Goal: Transaction & Acquisition: Download file/media

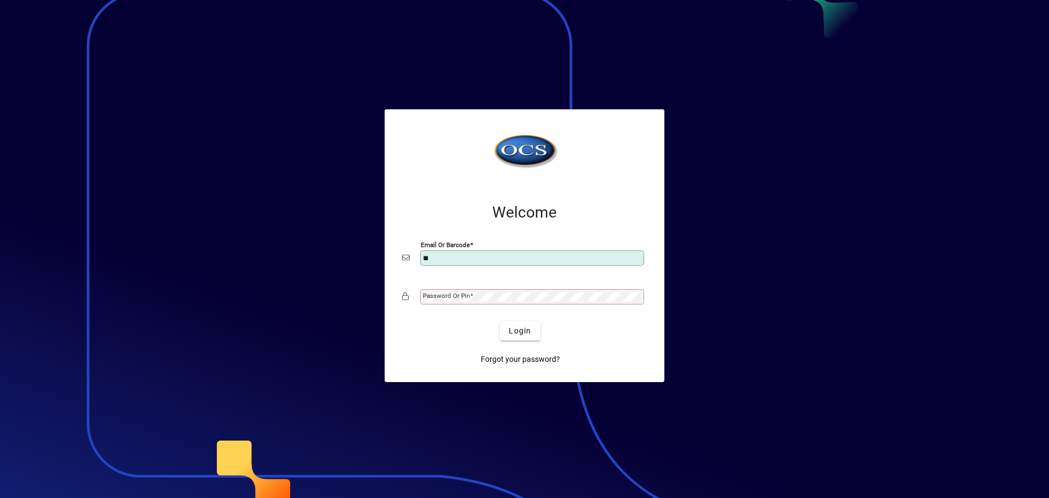
type input "**********"
click at [451, 295] on mat-label "Password or Pin" at bounding box center [446, 296] width 47 height 8
click at [500, 321] on button "Login" at bounding box center [520, 331] width 40 height 20
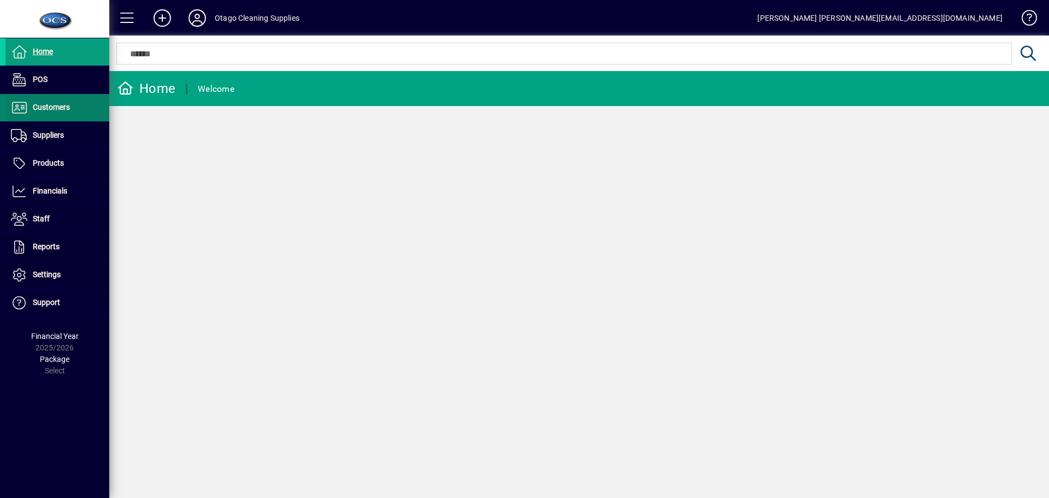
click at [50, 117] on span at bounding box center [57, 108] width 104 height 26
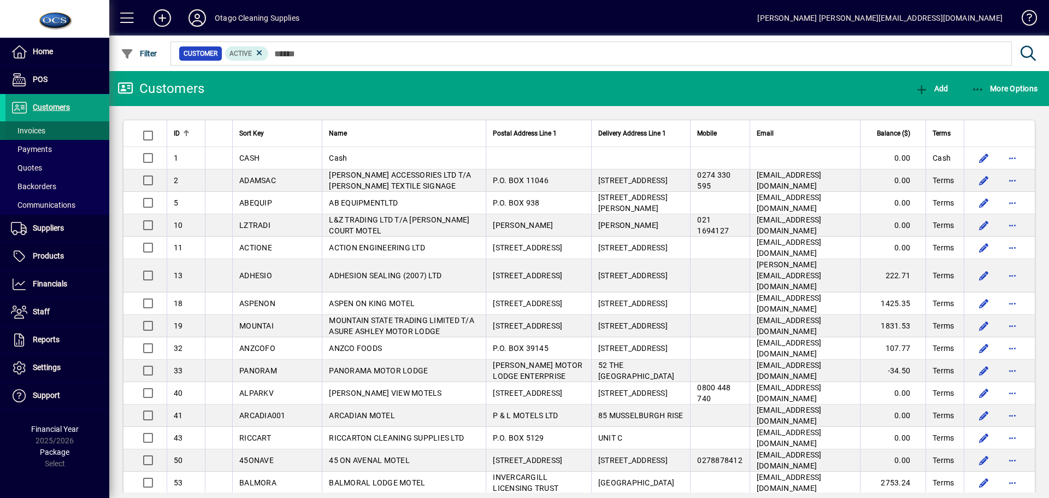
click at [41, 131] on span "Invoices" at bounding box center [28, 130] width 34 height 9
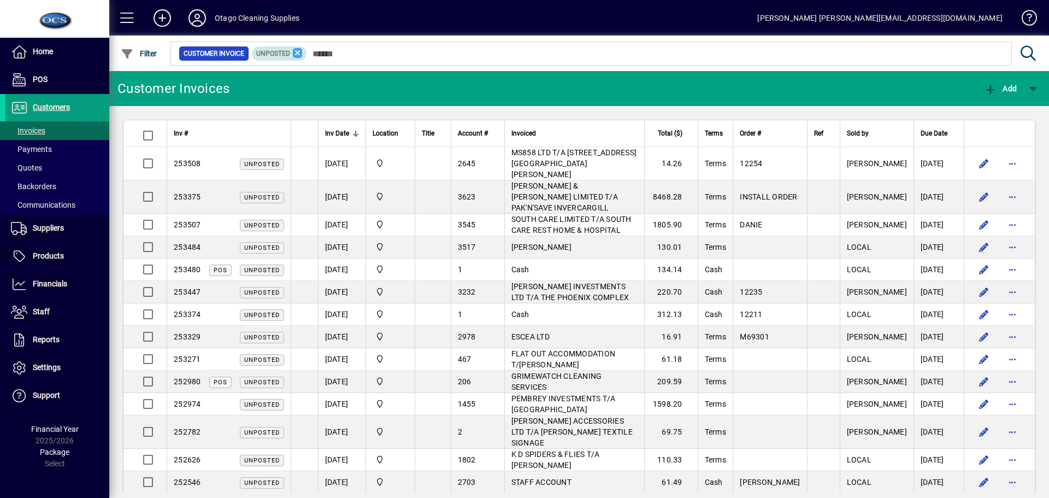
click at [296, 52] on icon at bounding box center [298, 53] width 10 height 10
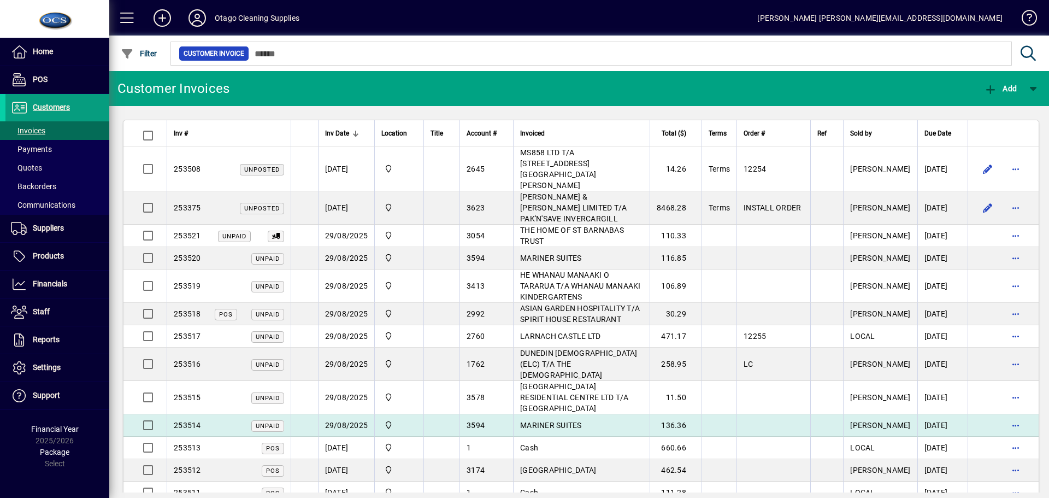
click at [442, 414] on td at bounding box center [442, 425] width 36 height 22
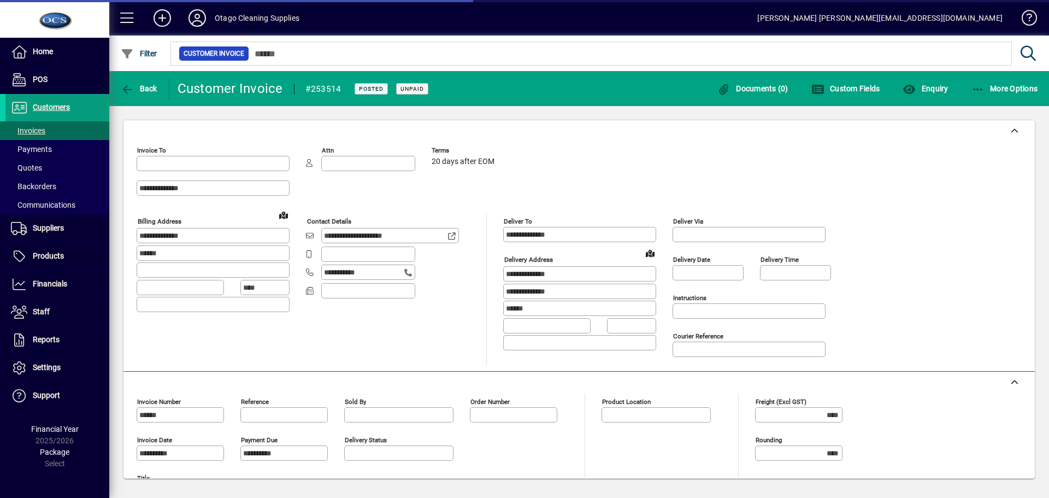
type input "**********"
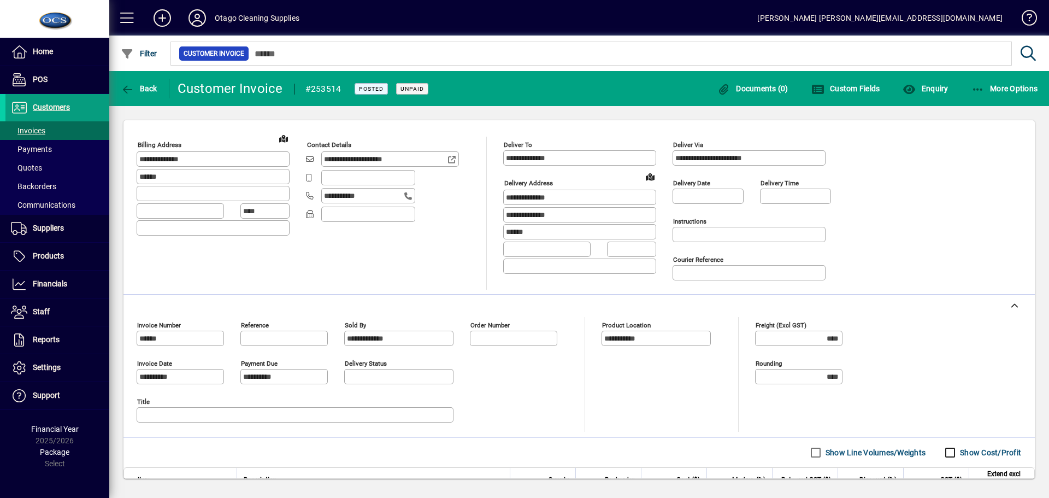
scroll to position [44, 0]
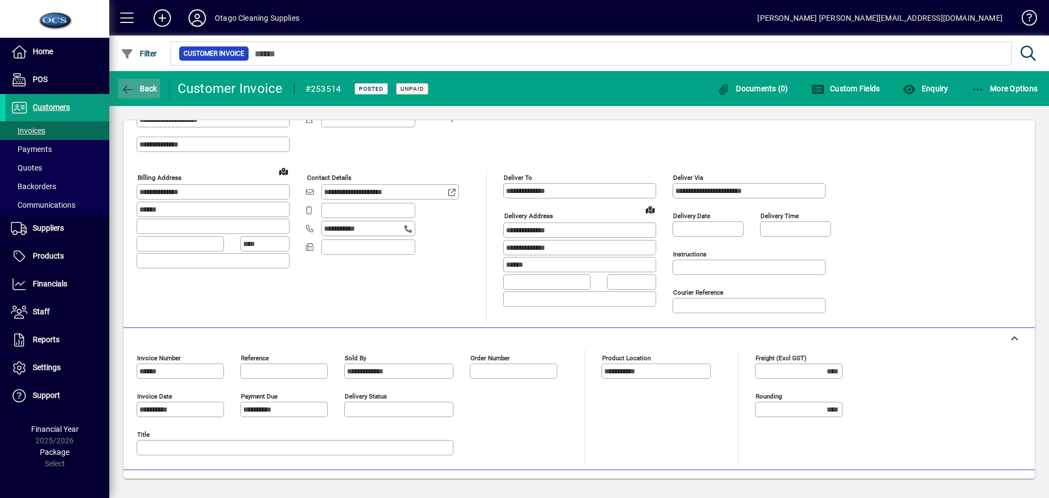
click at [143, 89] on span "Back" at bounding box center [139, 88] width 37 height 9
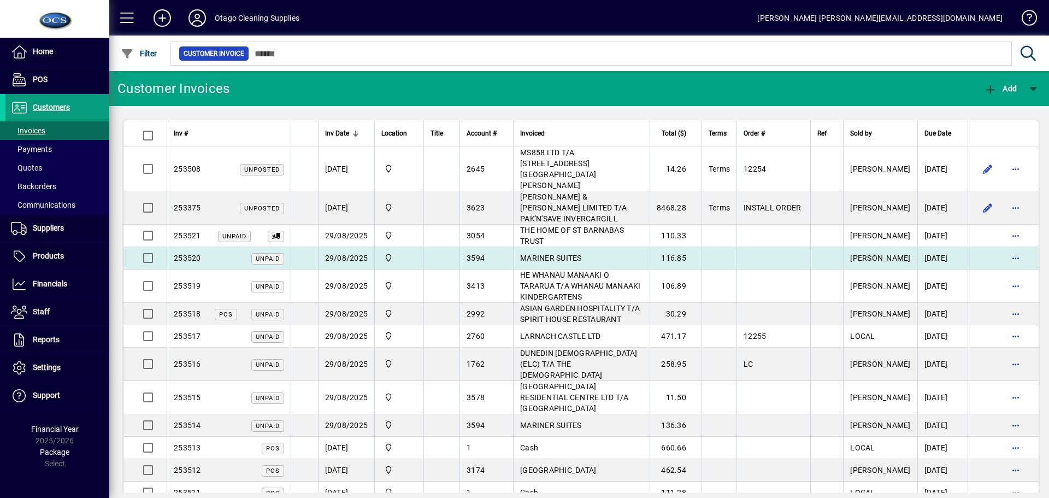
click at [433, 247] on td at bounding box center [442, 258] width 36 height 22
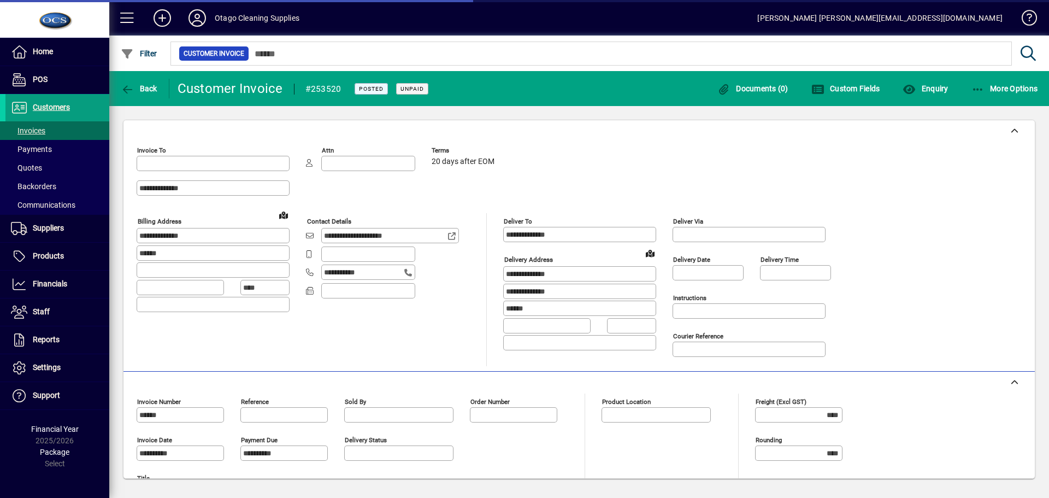
type input "**********"
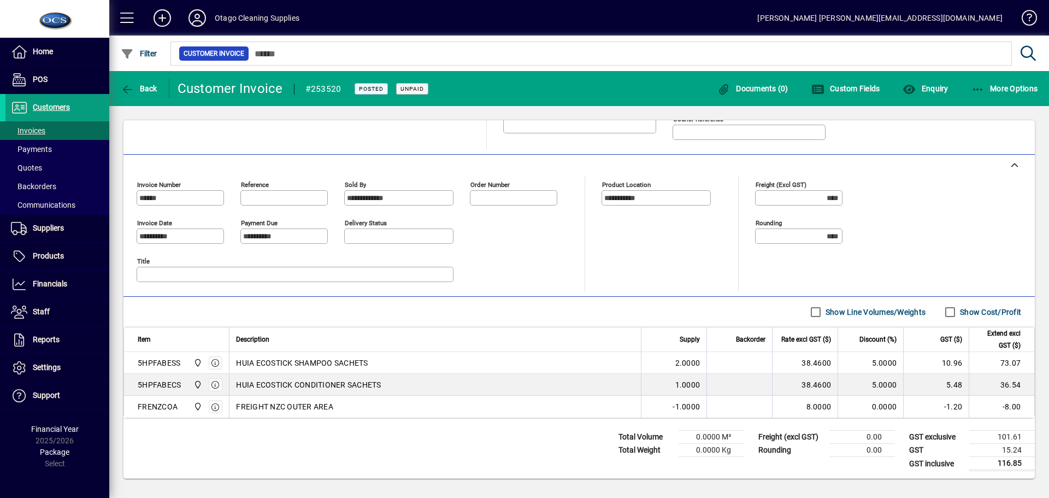
scroll to position [219, 0]
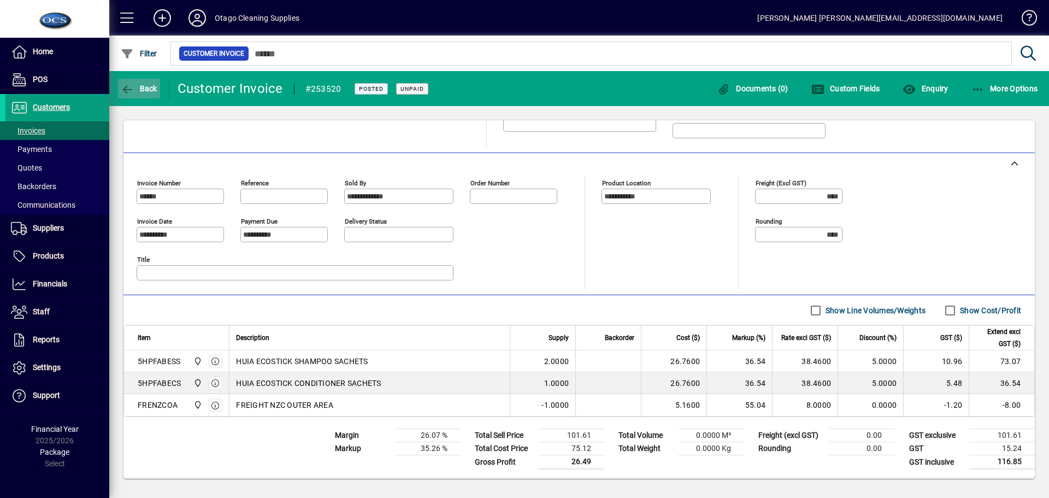
click at [134, 91] on icon "button" at bounding box center [128, 89] width 14 height 11
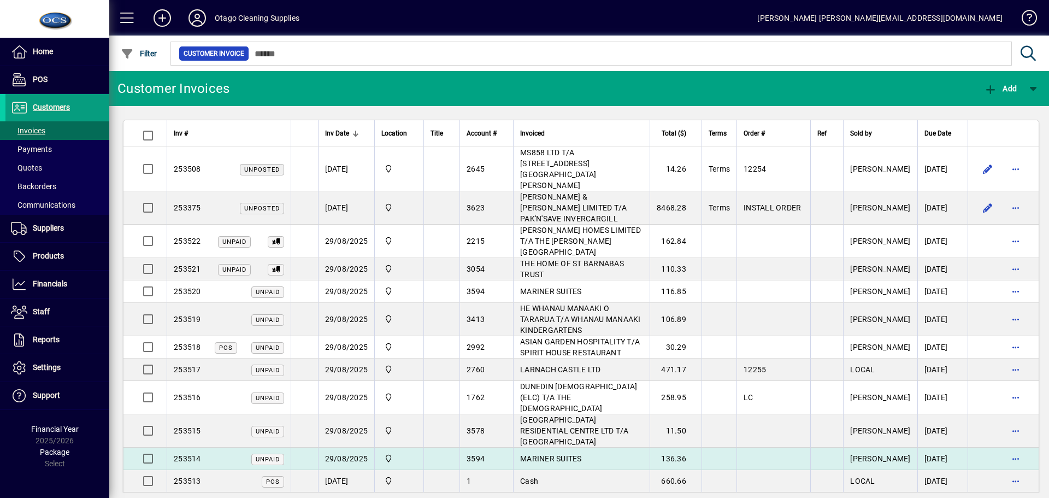
click at [495, 453] on div "3594" at bounding box center [487, 458] width 40 height 11
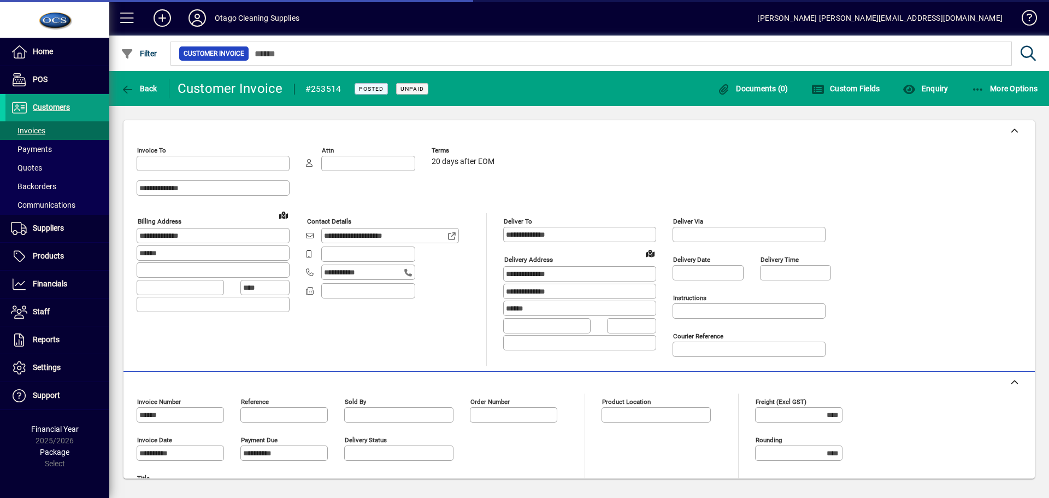
type input "**********"
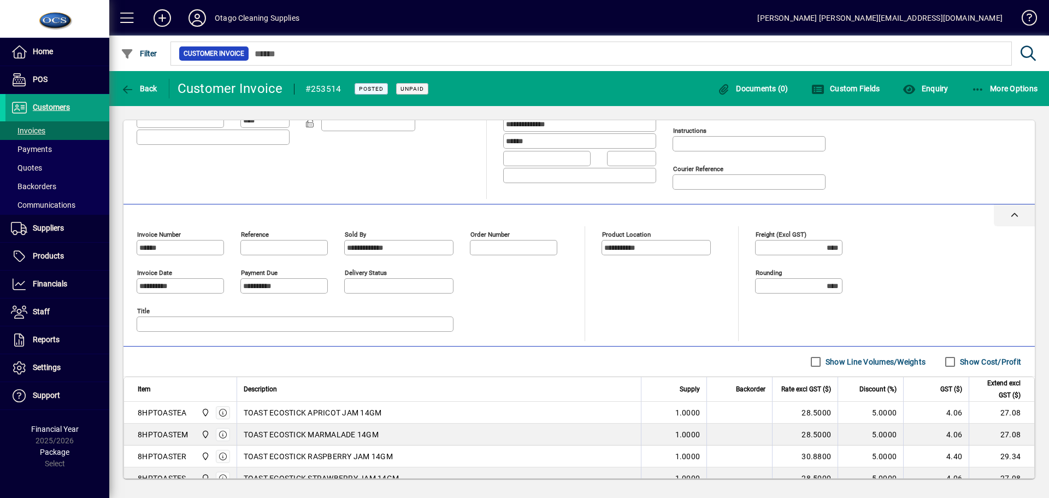
scroll to position [262, 0]
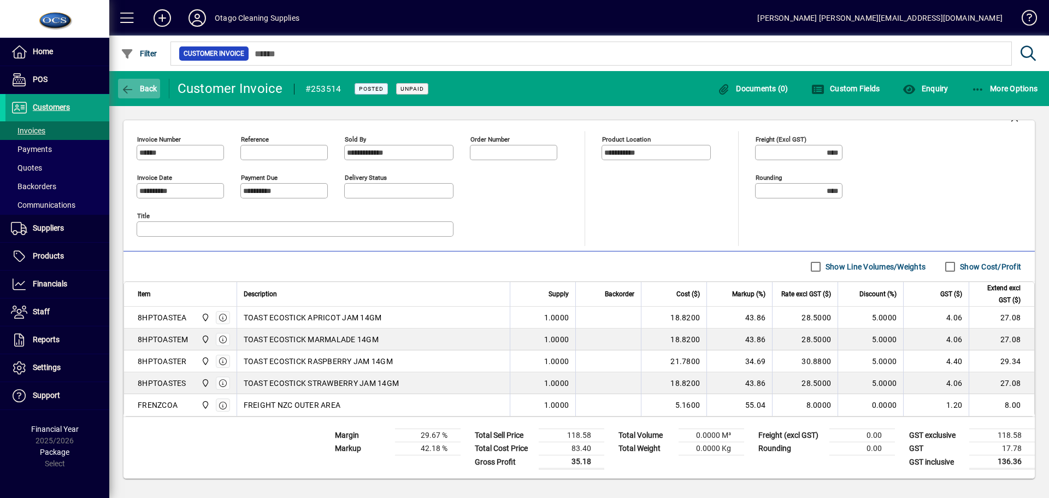
click at [138, 89] on span "Back" at bounding box center [139, 88] width 37 height 9
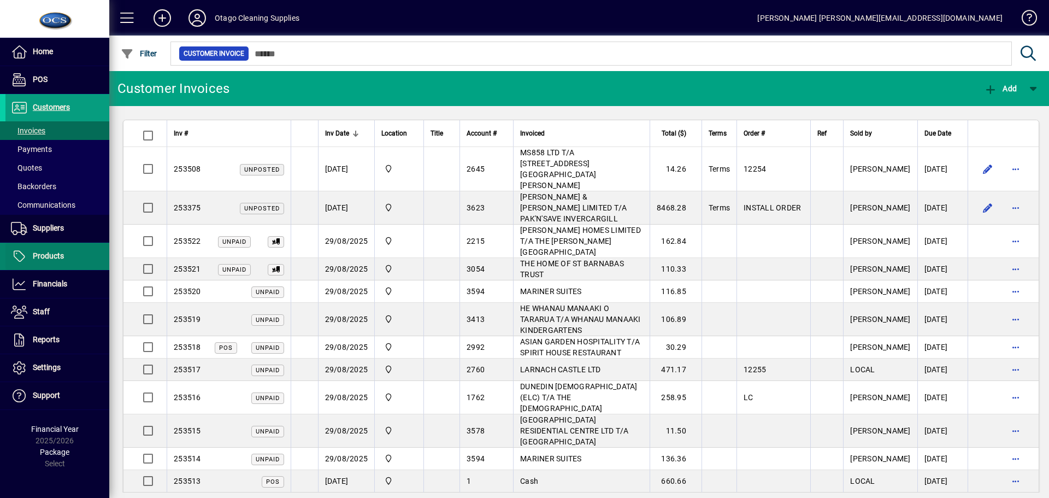
click at [43, 254] on span "Products" at bounding box center [48, 255] width 31 height 9
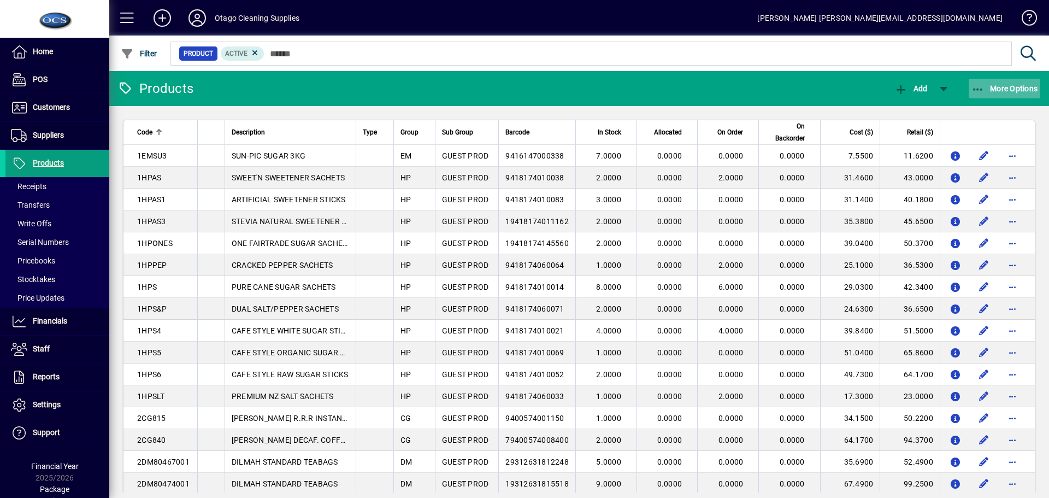
click at [1009, 83] on span "button" at bounding box center [1005, 88] width 72 height 26
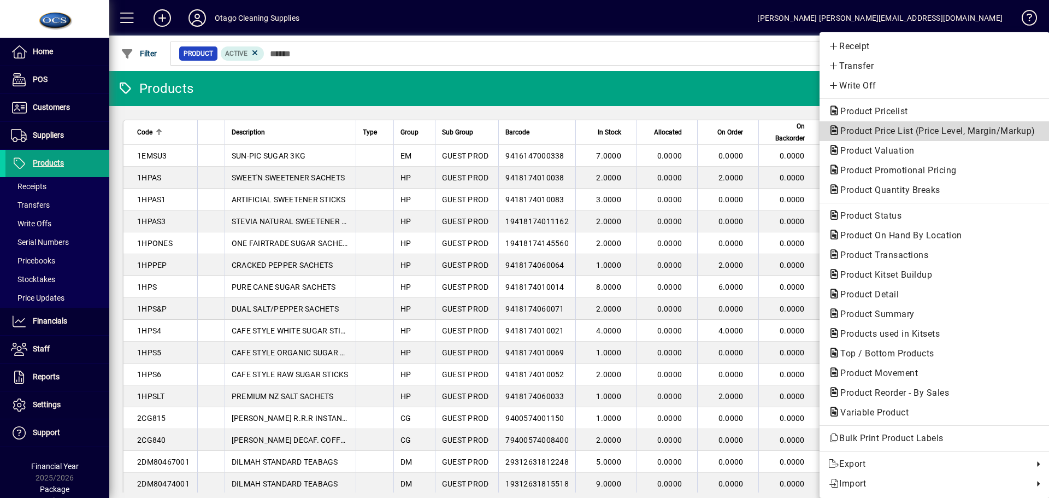
click at [955, 133] on span "Product Price List (Price Level, Margin/Markup)" at bounding box center [934, 131] width 213 height 10
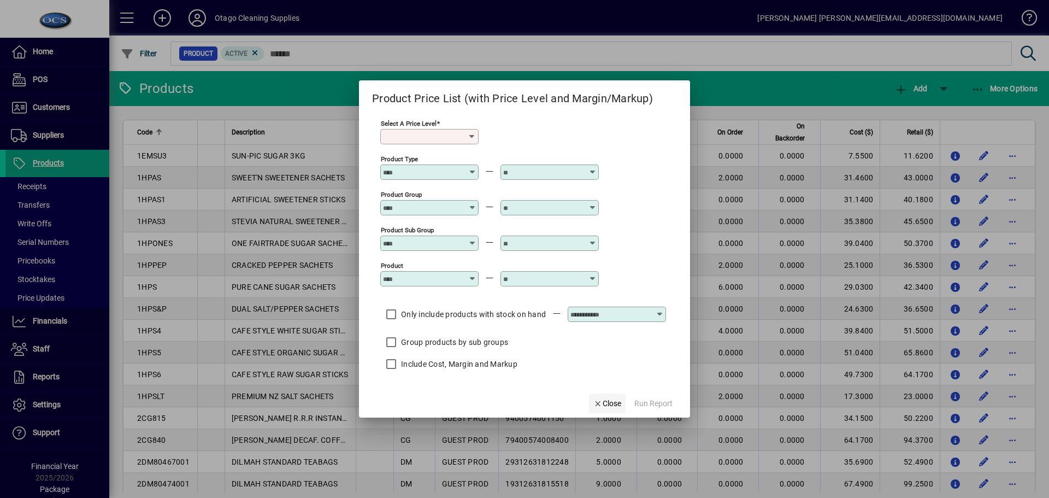
click at [613, 402] on span "Close" at bounding box center [607, 403] width 28 height 11
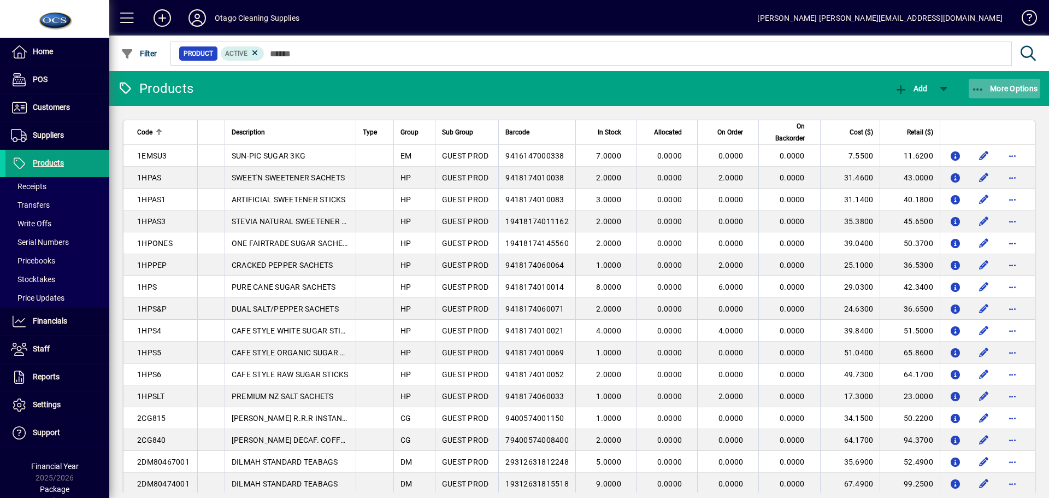
click at [989, 92] on span "More Options" at bounding box center [1005, 88] width 67 height 9
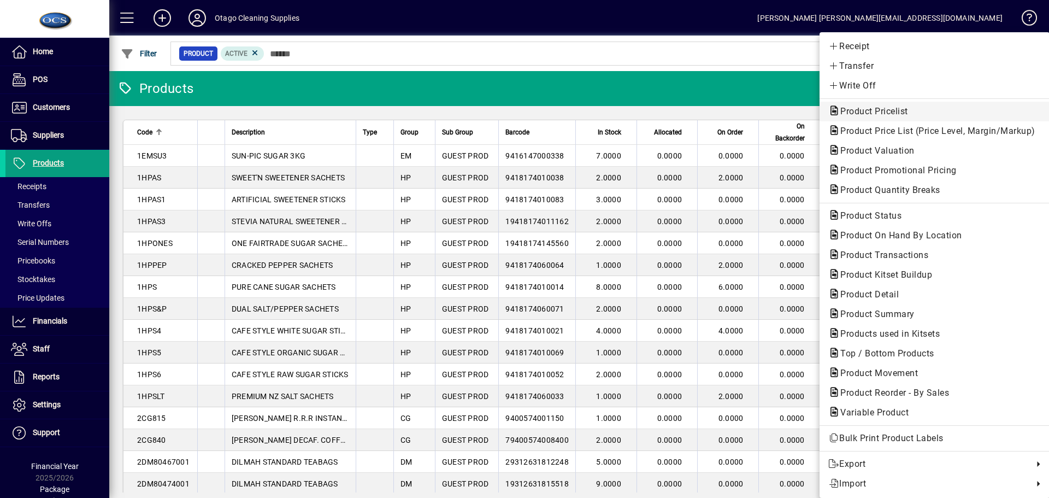
click at [872, 111] on span "Product Pricelist" at bounding box center [870, 111] width 85 height 10
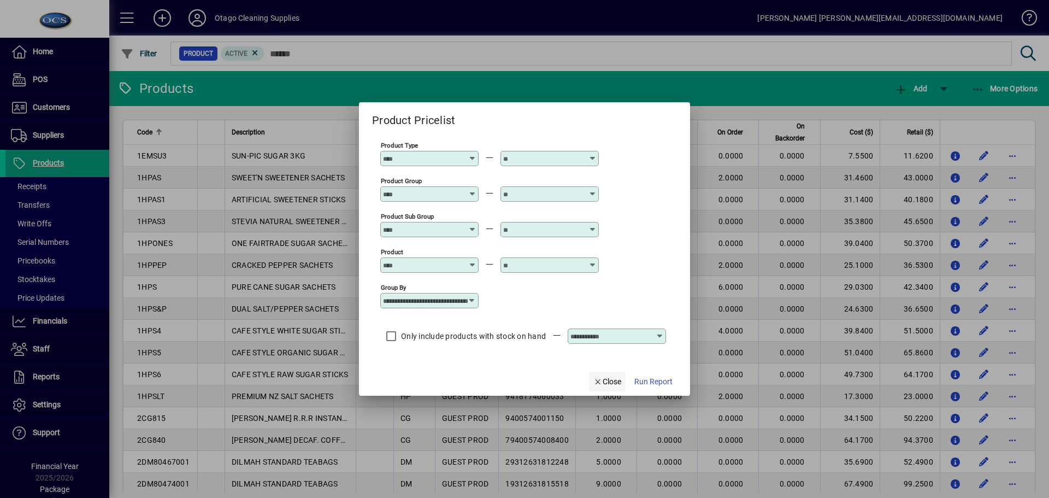
click at [609, 385] on span "Close" at bounding box center [607, 381] width 28 height 11
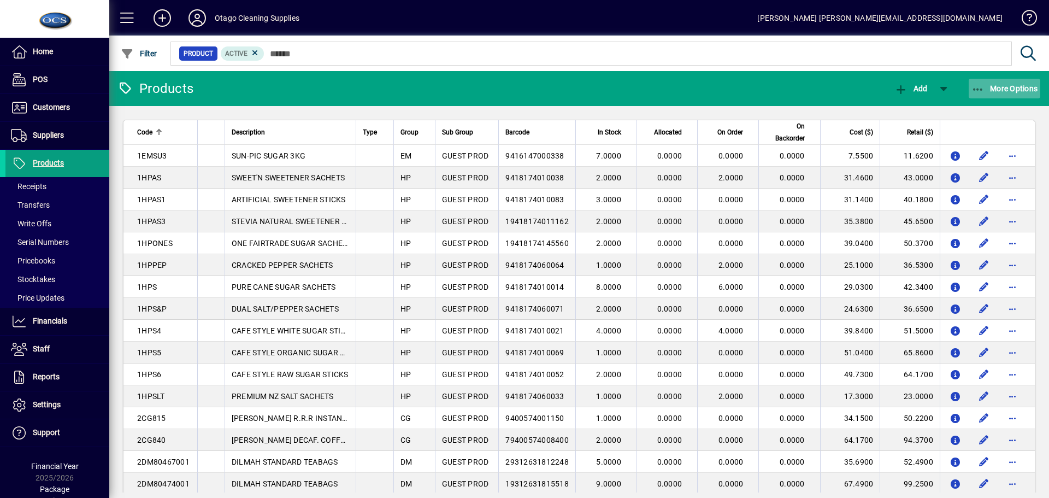
click at [995, 86] on span "More Options" at bounding box center [1005, 88] width 67 height 9
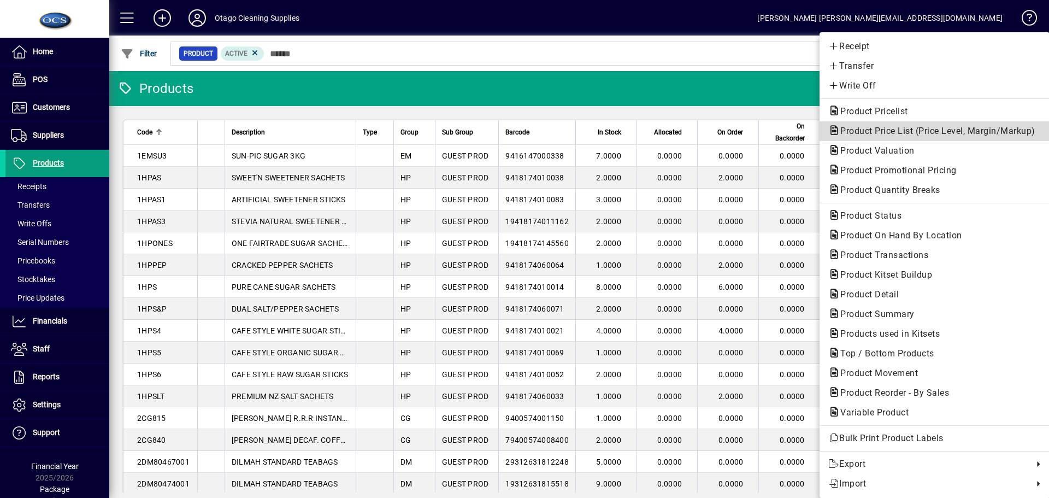
click at [914, 128] on span "Product Price List (Price Level, Margin/Markup)" at bounding box center [934, 131] width 213 height 10
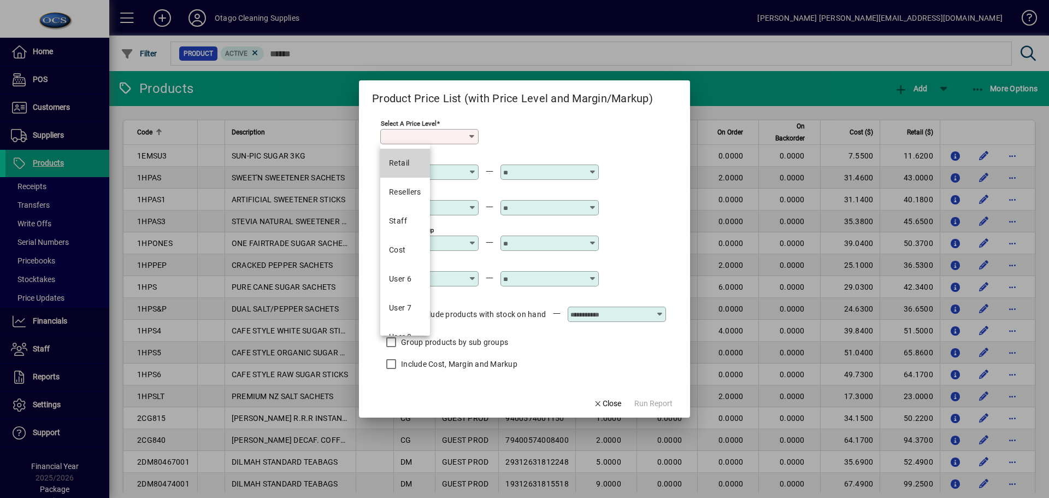
click at [405, 160] on div "Retail" at bounding box center [399, 162] width 21 height 11
type input "******"
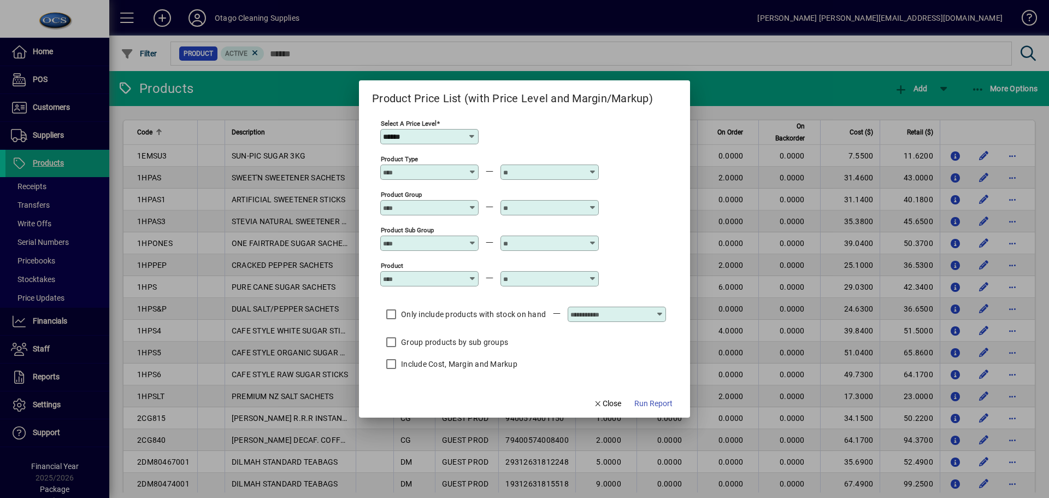
click at [472, 203] on icon at bounding box center [472, 203] width 8 height 0
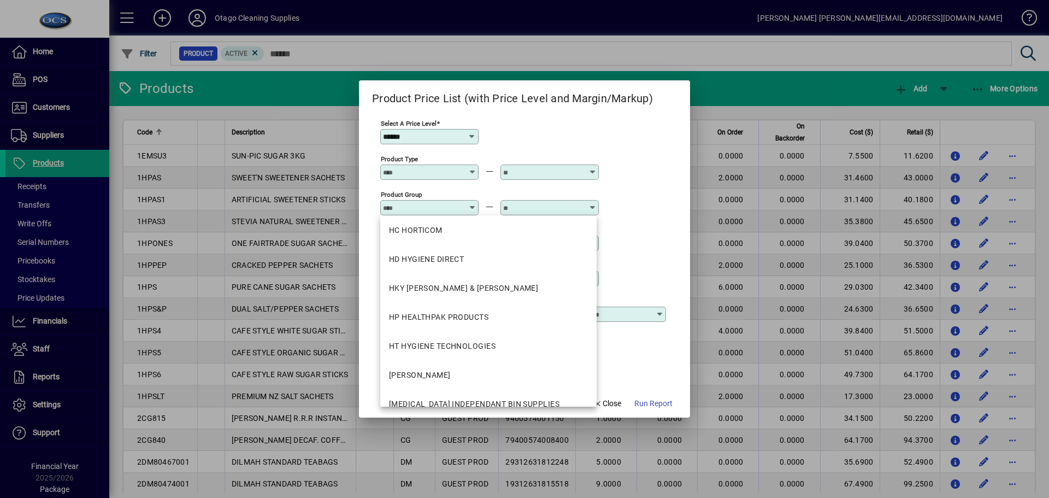
scroll to position [2077, 0]
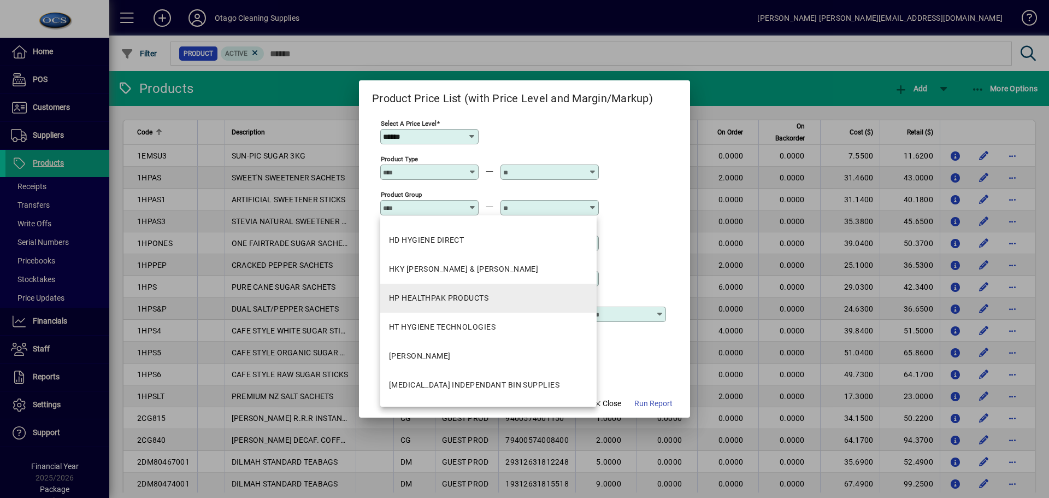
click at [492, 298] on mat-option "HP HEALTHPAK PRODUCTS" at bounding box center [488, 298] width 216 height 29
type input "**********"
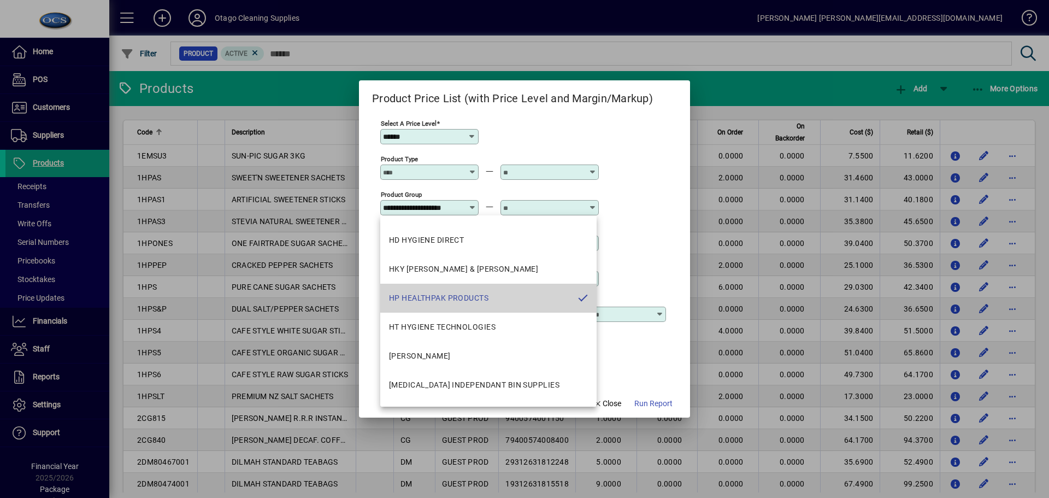
scroll to position [0, 18]
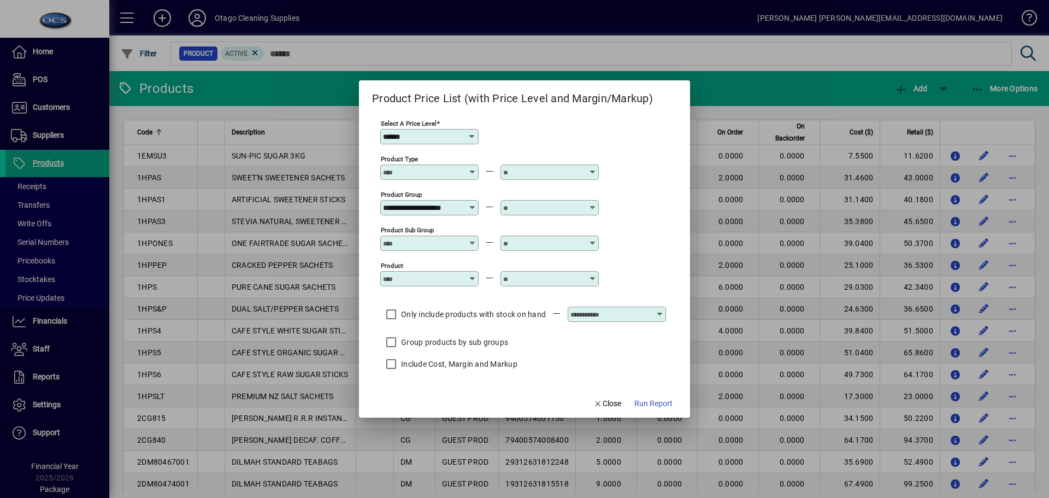
click at [594, 203] on icon at bounding box center [593, 203] width 8 height 0
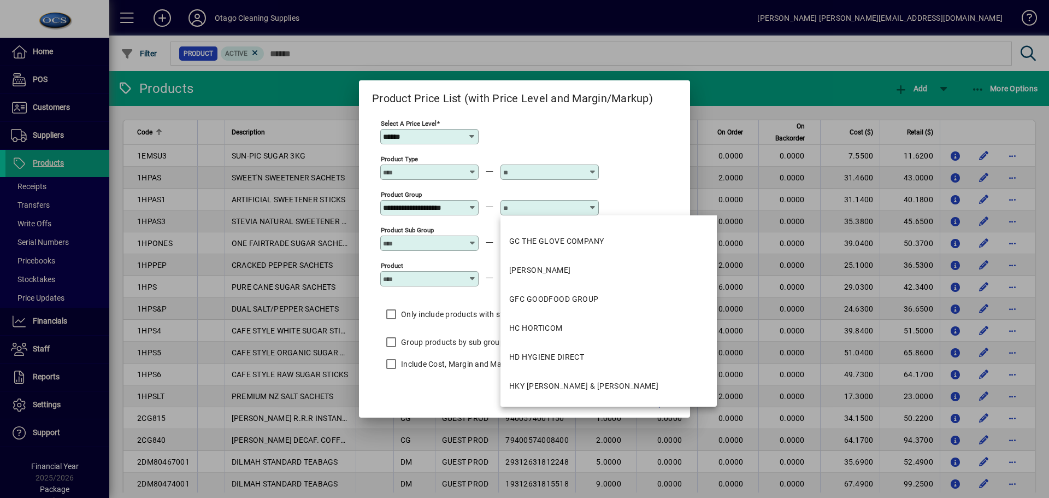
scroll to position [2131, 0]
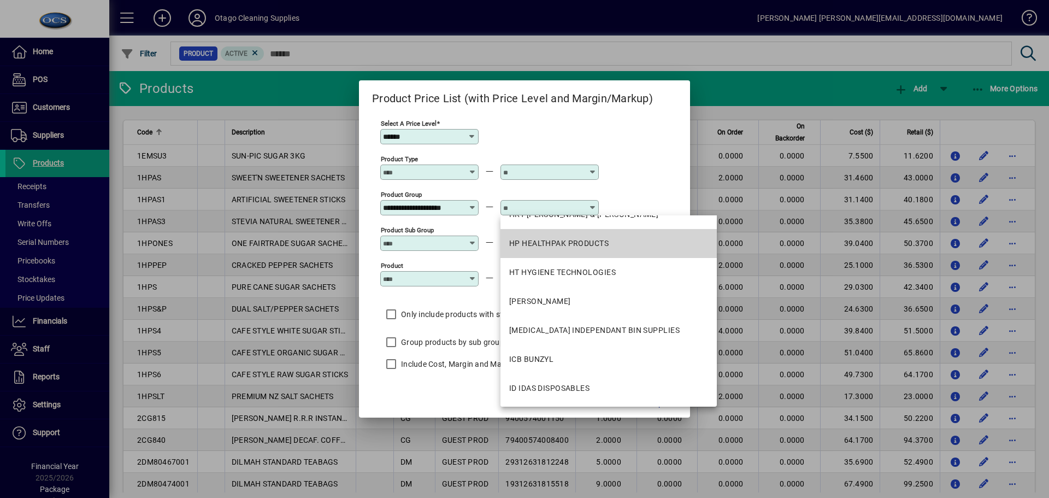
click at [566, 245] on div "HP HEALTHPAK PRODUCTS" at bounding box center [558, 243] width 99 height 11
type input "**********"
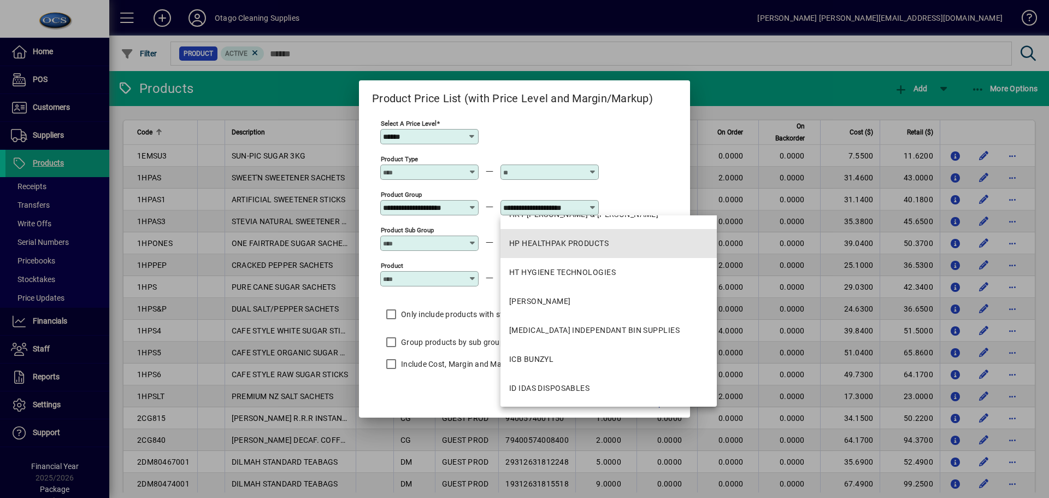
scroll to position [0, 18]
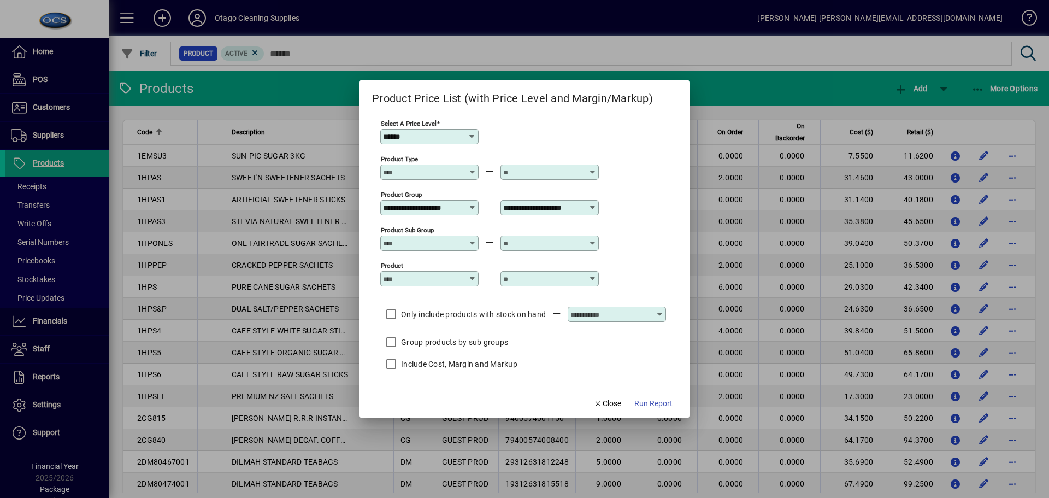
click at [472, 239] on icon at bounding box center [472, 239] width 8 height 0
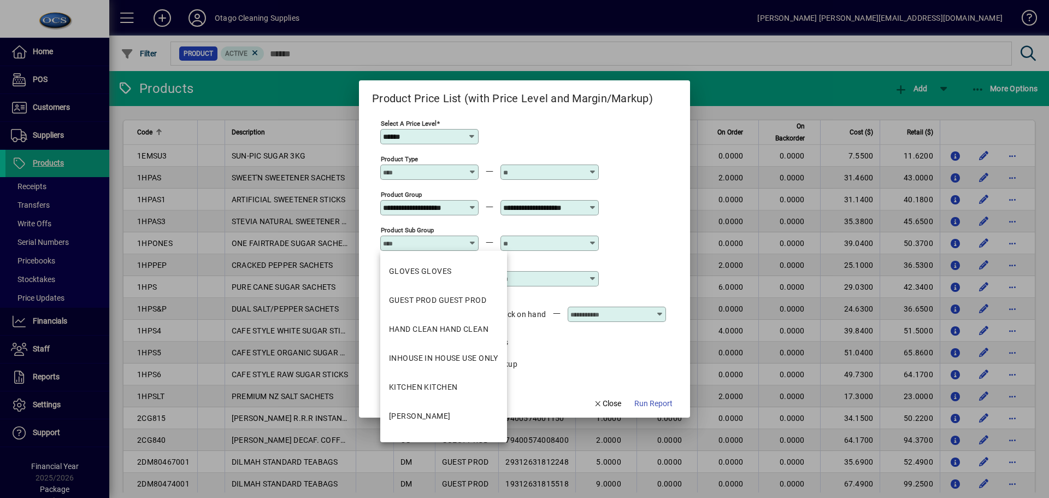
scroll to position [537, 0]
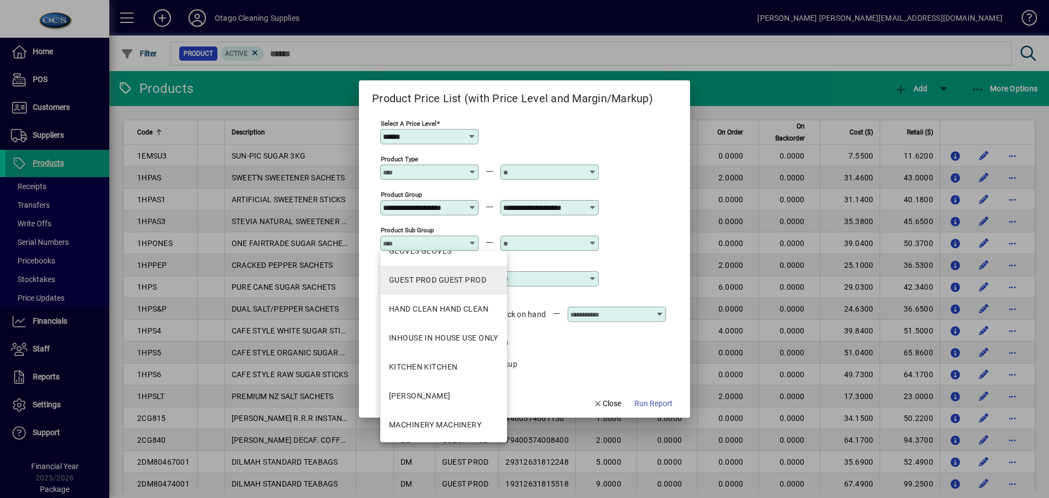
click at [454, 277] on div "GUEST PROD GUEST PROD" at bounding box center [437, 279] width 97 height 11
type input "**********"
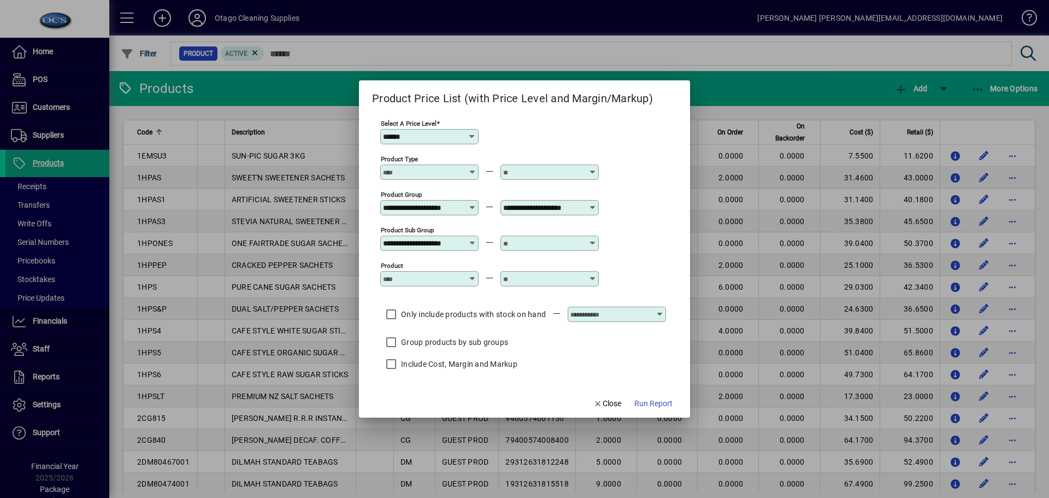
click at [593, 239] on icon at bounding box center [593, 239] width 8 height 0
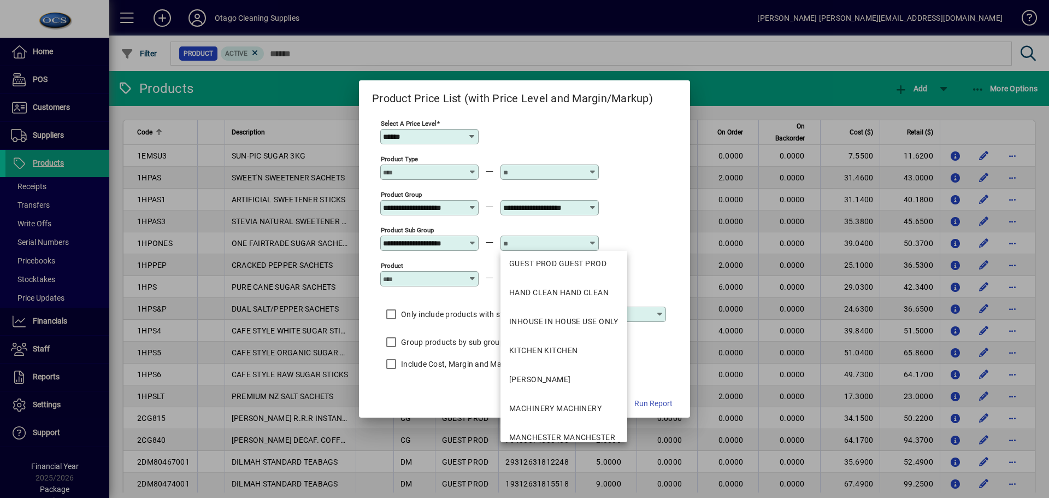
scroll to position [557, 0]
click at [580, 260] on div "GUEST PROD GUEST PROD" at bounding box center [557, 259] width 97 height 11
type input "**********"
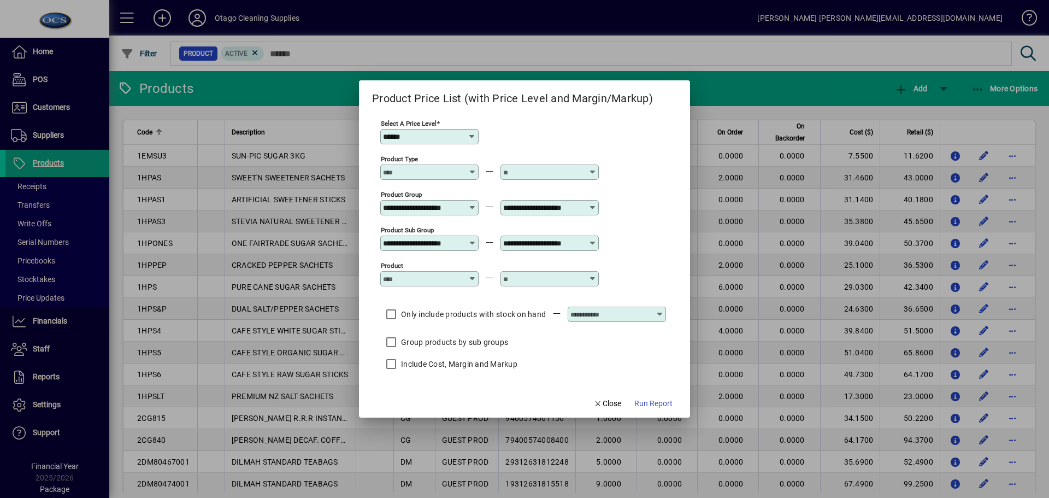
scroll to position [0, 0]
click at [472, 274] on icon at bounding box center [472, 274] width 8 height 0
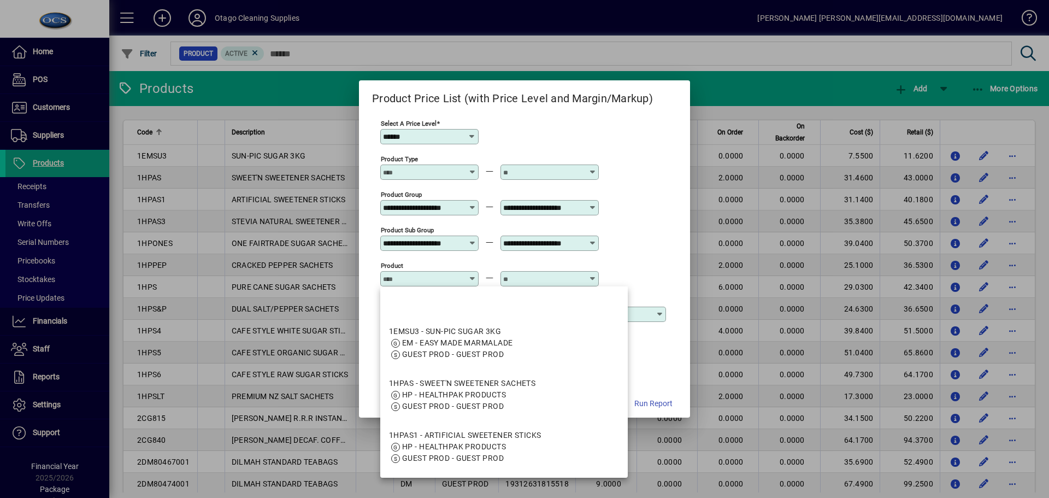
click at [472, 274] on icon at bounding box center [472, 274] width 8 height 0
click at [650, 258] on div "**********" at bounding box center [523, 243] width 286 height 36
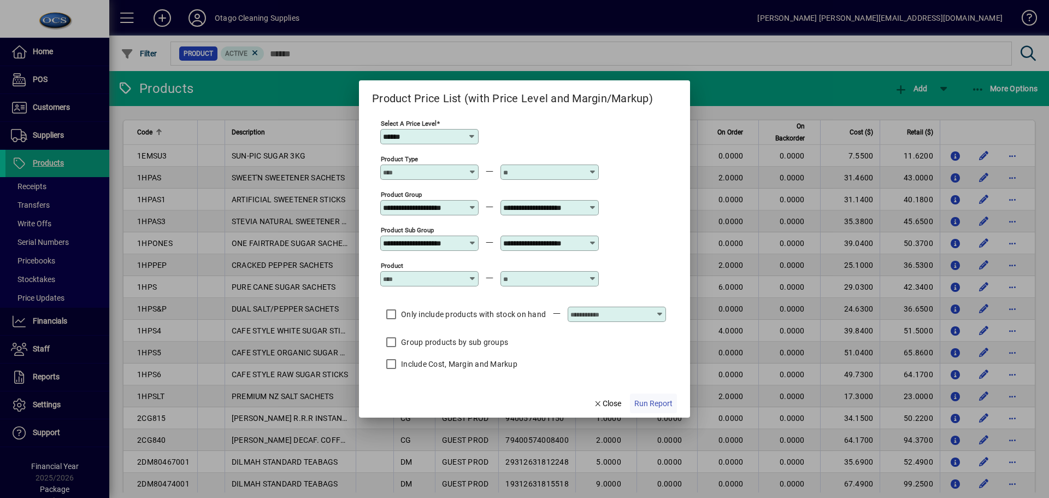
click at [643, 399] on span "Run Report" at bounding box center [653, 403] width 38 height 11
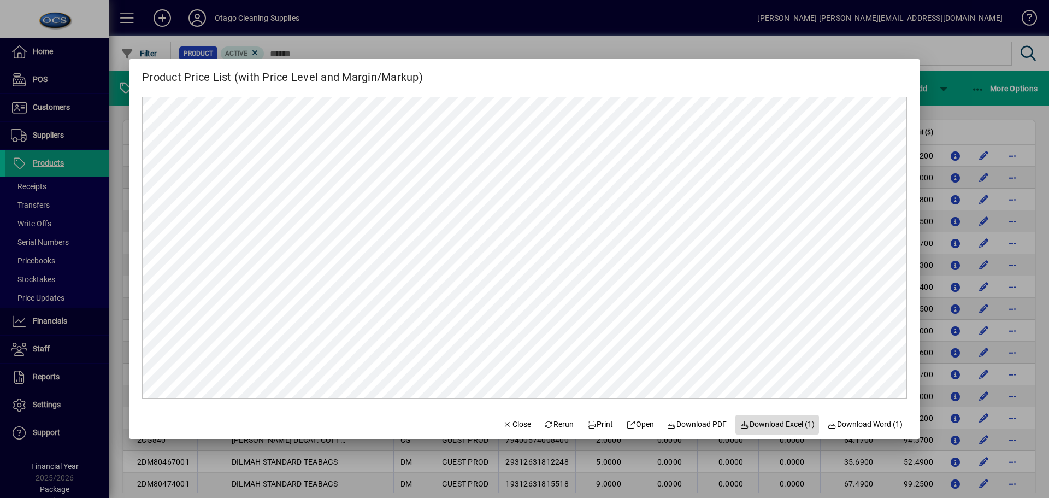
click at [777, 426] on span "Download Excel (1)" at bounding box center [777, 424] width 75 height 11
click at [636, 422] on span "Open" at bounding box center [640, 424] width 28 height 11
